Goal: Task Accomplishment & Management: Manage account settings

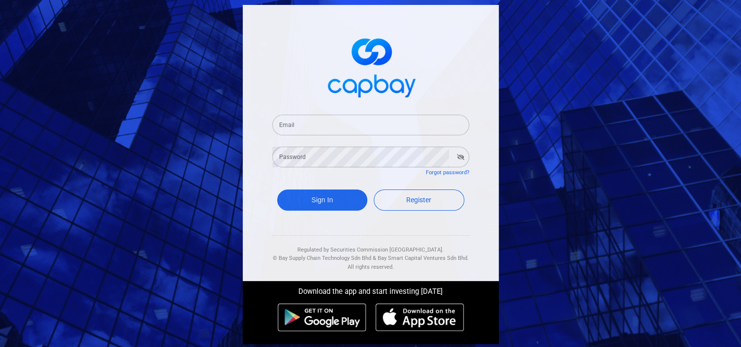
click at [335, 121] on input "Email" at bounding box center [370, 125] width 197 height 21
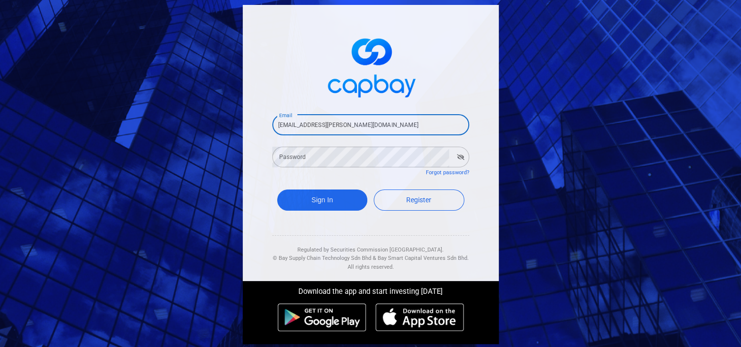
type input "[EMAIL_ADDRESS][PERSON_NAME][DOMAIN_NAME]"
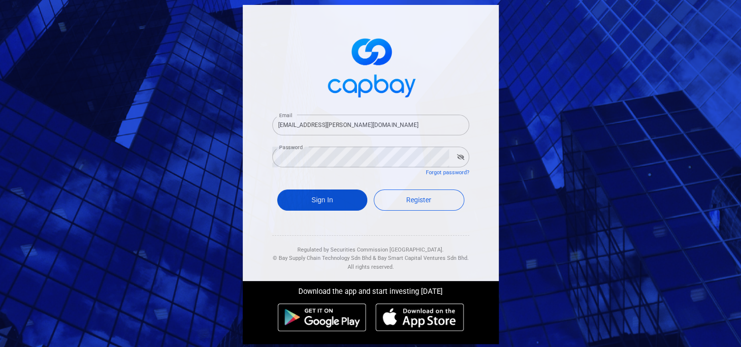
click at [325, 200] on button "Sign In" at bounding box center [322, 200] width 91 height 21
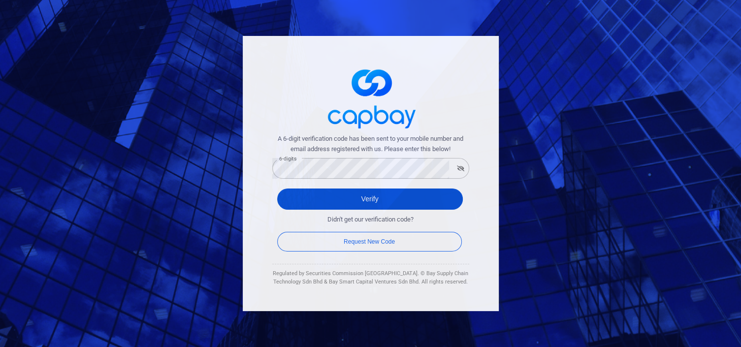
click at [358, 200] on button "Verify" at bounding box center [370, 199] width 186 height 21
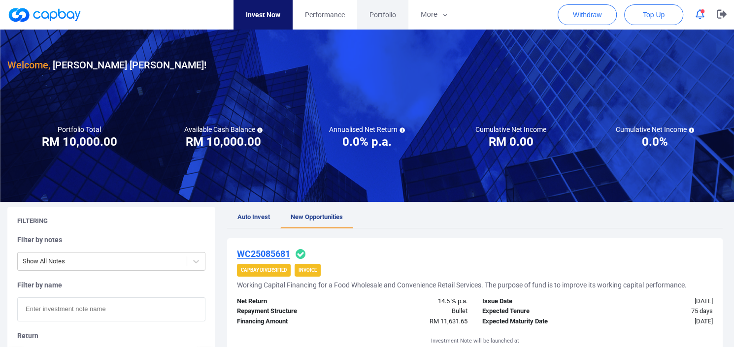
click at [376, 14] on span "Portfolio" at bounding box center [382, 14] width 27 height 11
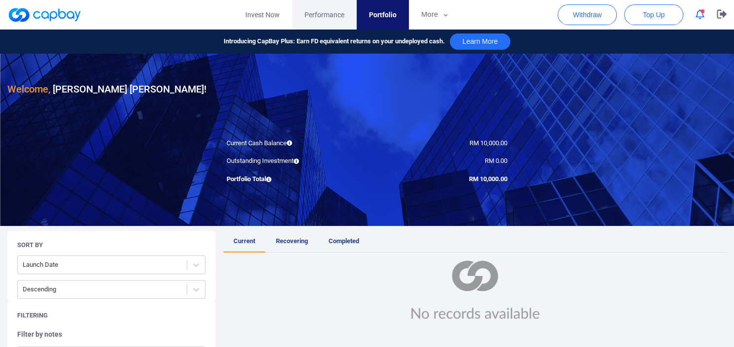
click at [320, 18] on span "Performance" at bounding box center [324, 14] width 40 height 11
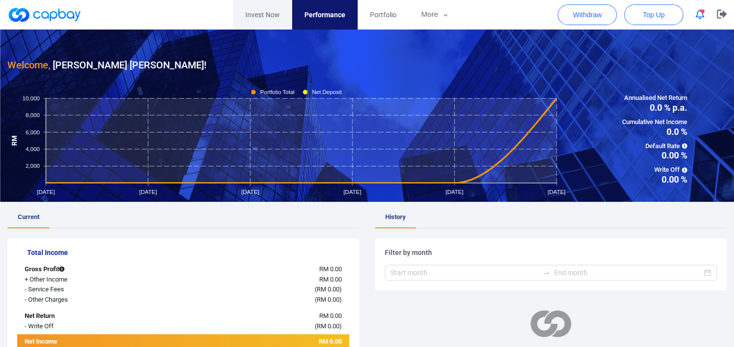
click at [263, 15] on link "Invest Now" at bounding box center [262, 15] width 59 height 30
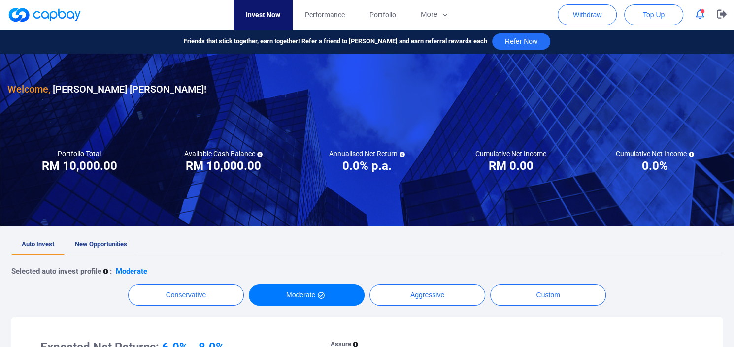
click at [106, 239] on link "New Opportunities" at bounding box center [101, 245] width 73 height 22
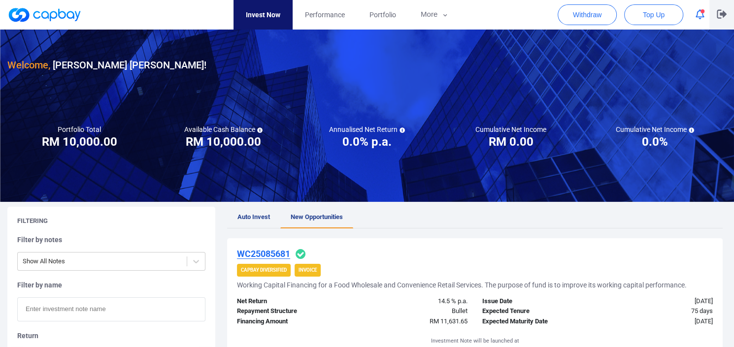
click at [722, 15] on icon "button" at bounding box center [721, 14] width 10 height 9
